Goal: Check status: Check status

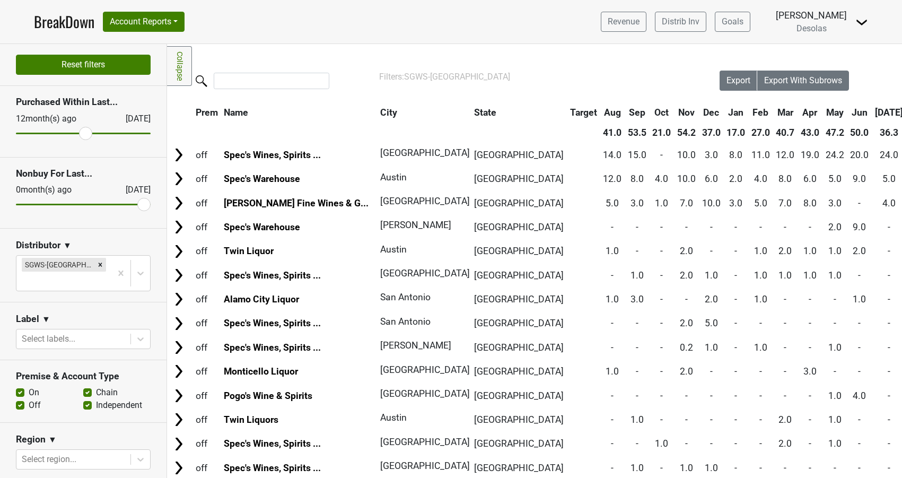
scroll to position [0, 34]
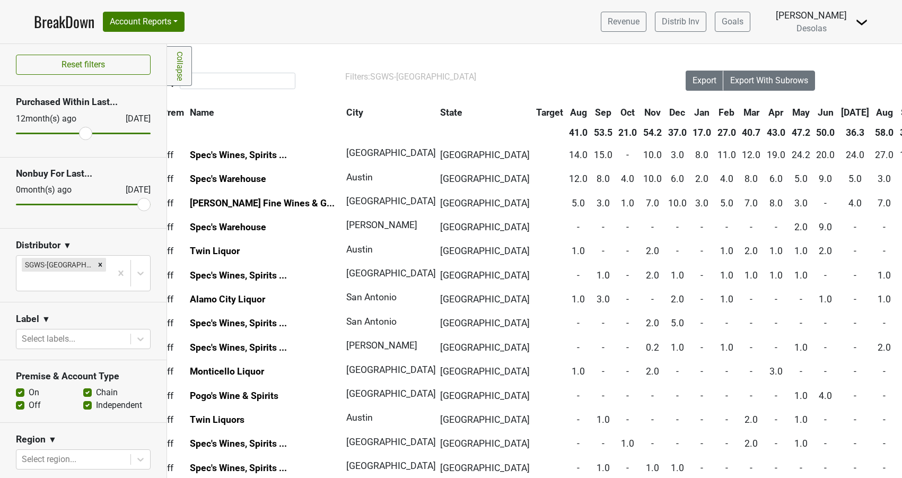
click at [60, 19] on link "BreakDown" at bounding box center [64, 22] width 60 height 22
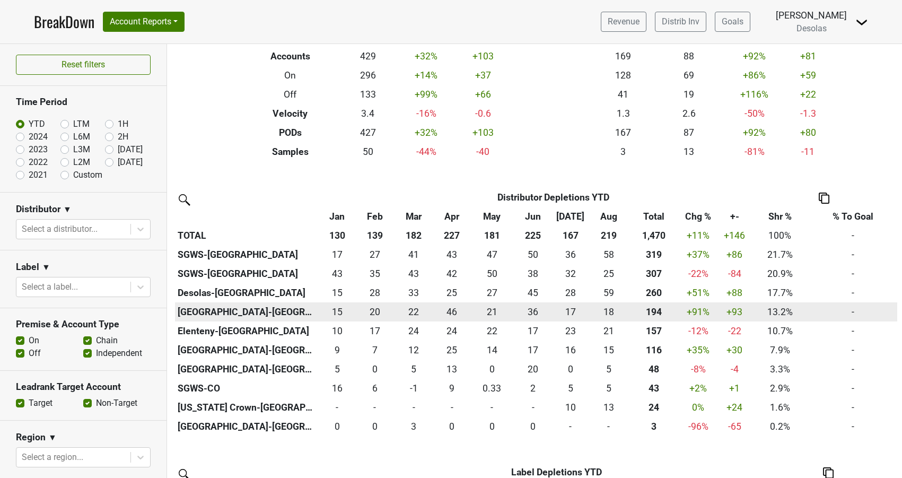
scroll to position [189, 0]
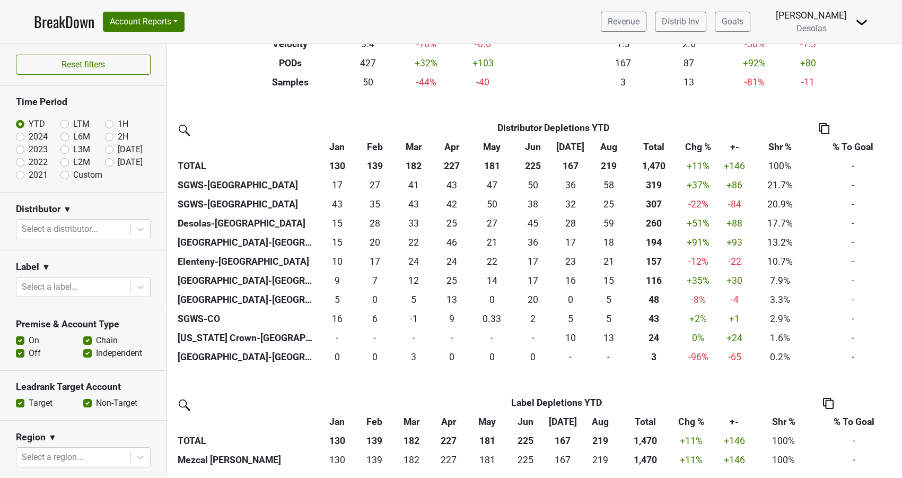
click at [29, 137] on label "2024" at bounding box center [38, 137] width 19 height 13
click at [29, 137] on input "2024" at bounding box center [37, 136] width 42 height 11
radio input "true"
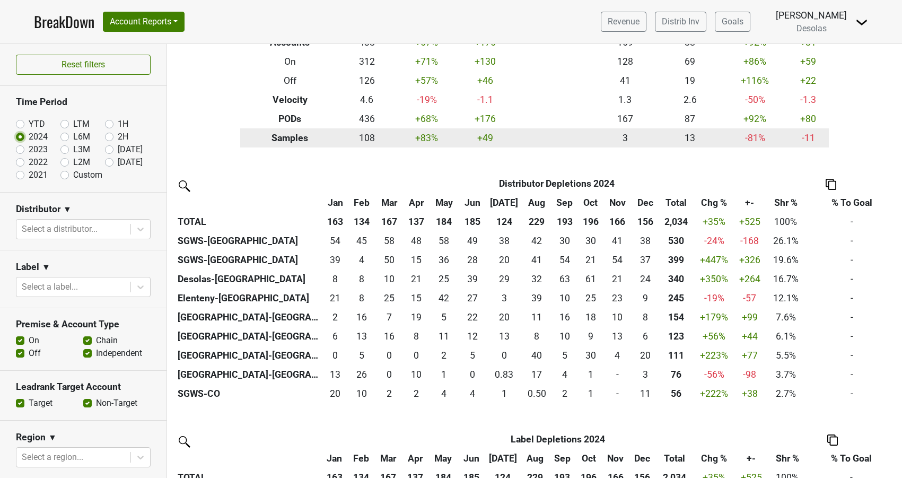
scroll to position [170, 0]
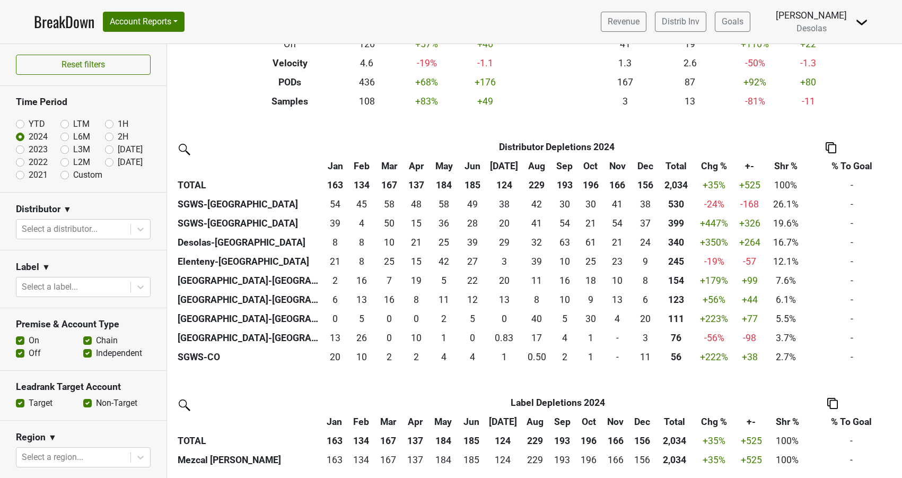
click at [36, 122] on label "YTD" at bounding box center [37, 124] width 16 height 13
click at [36, 122] on input "YTD" at bounding box center [37, 123] width 42 height 11
radio input "true"
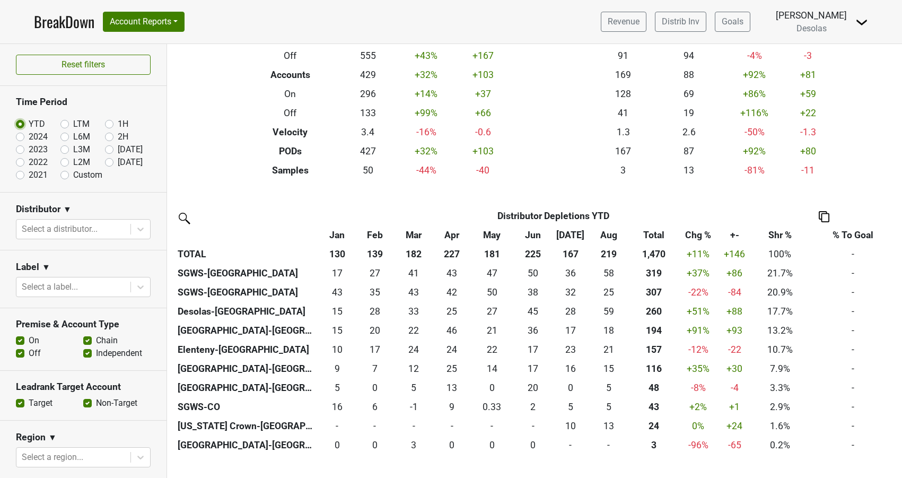
scroll to position [110, 0]
